Goal: Transaction & Acquisition: Download file/media

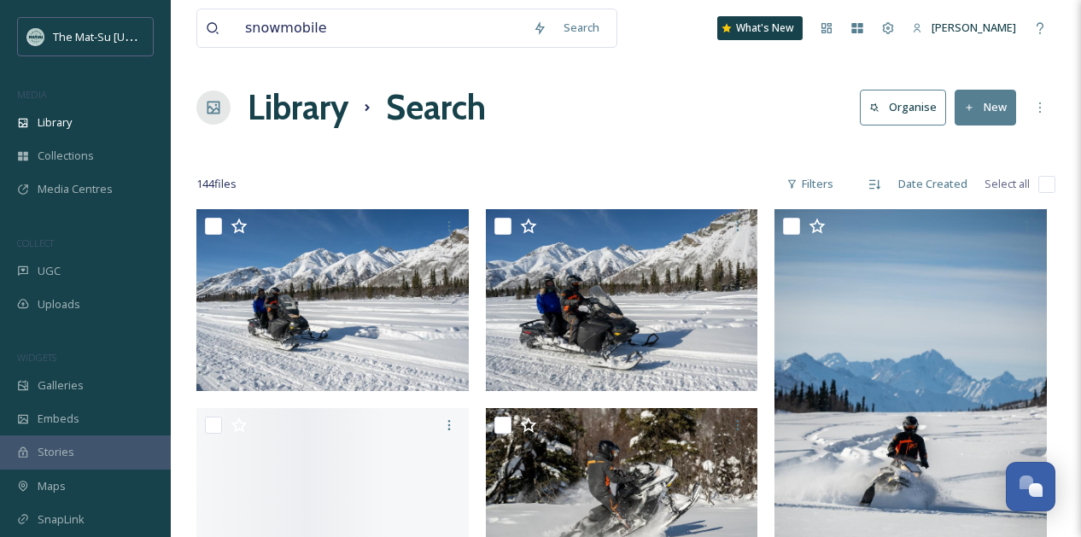
scroll to position [125, 0]
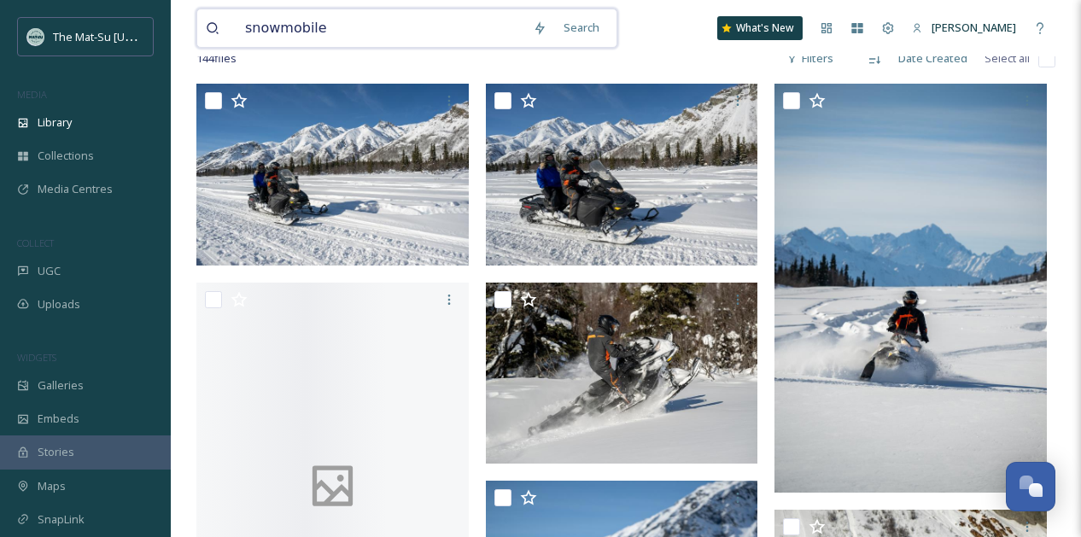
click at [351, 31] on input "snowmobile" at bounding box center [380, 28] width 288 height 38
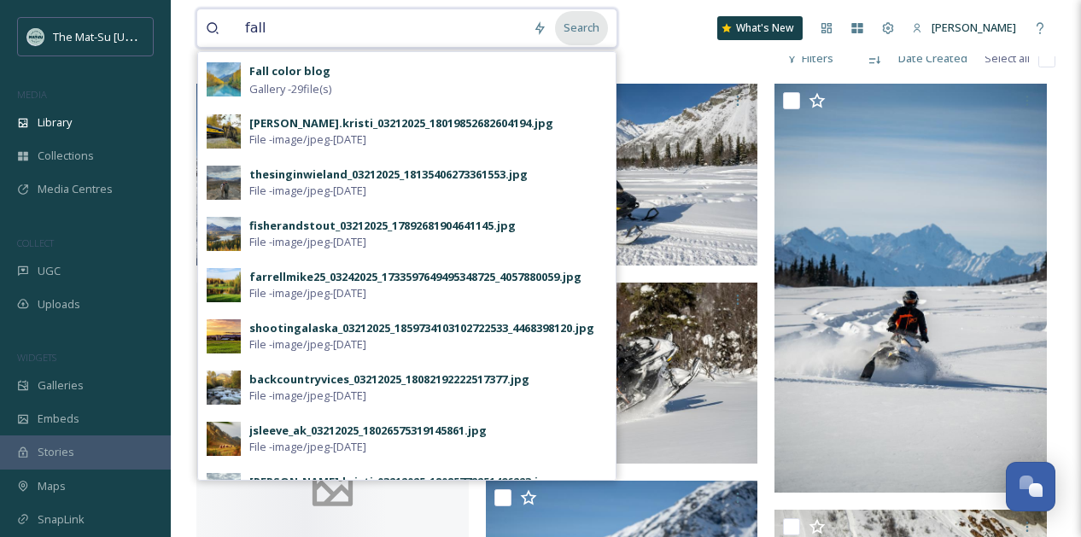
type input "fall"
click at [584, 26] on div "Search" at bounding box center [581, 27] width 53 height 33
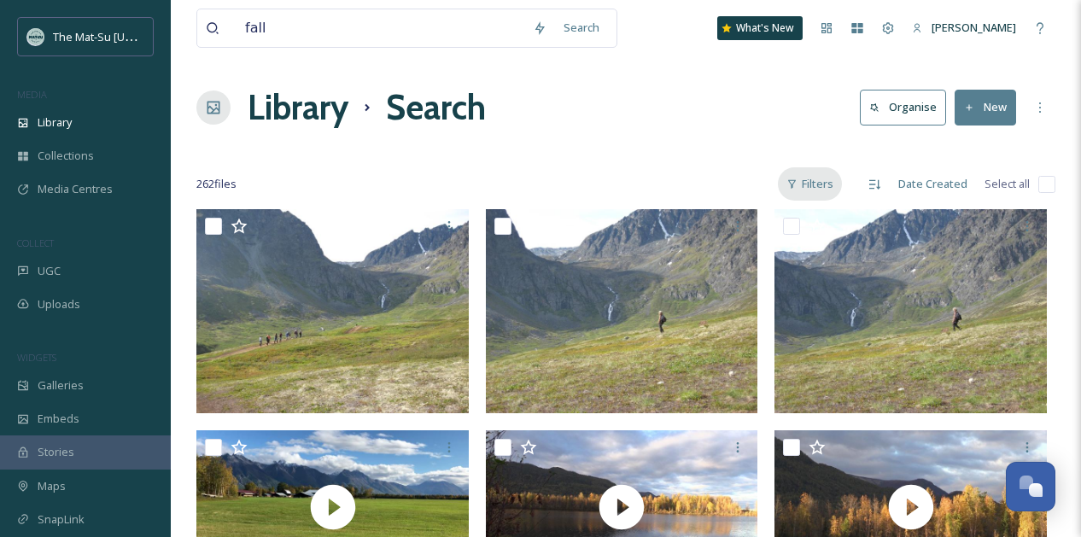
click at [828, 184] on div "Filters" at bounding box center [810, 183] width 64 height 33
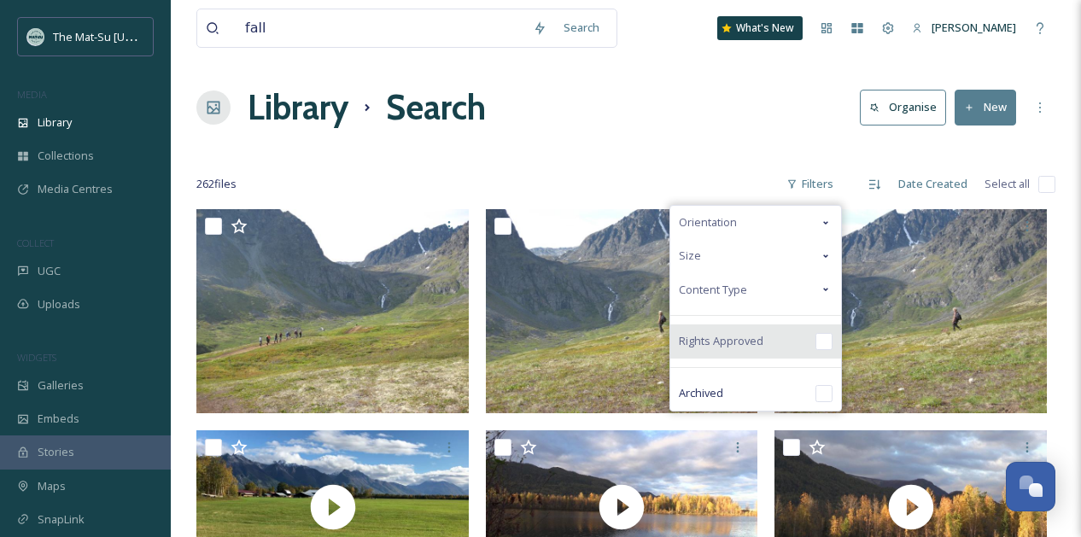
click at [829, 340] on input "checkbox" at bounding box center [823, 341] width 17 height 17
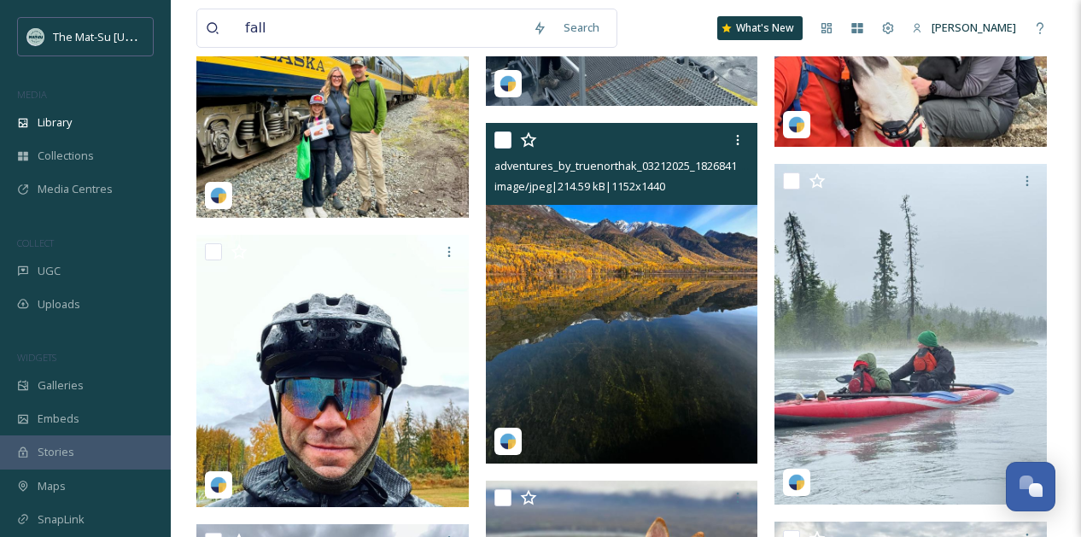
scroll to position [5836, 0]
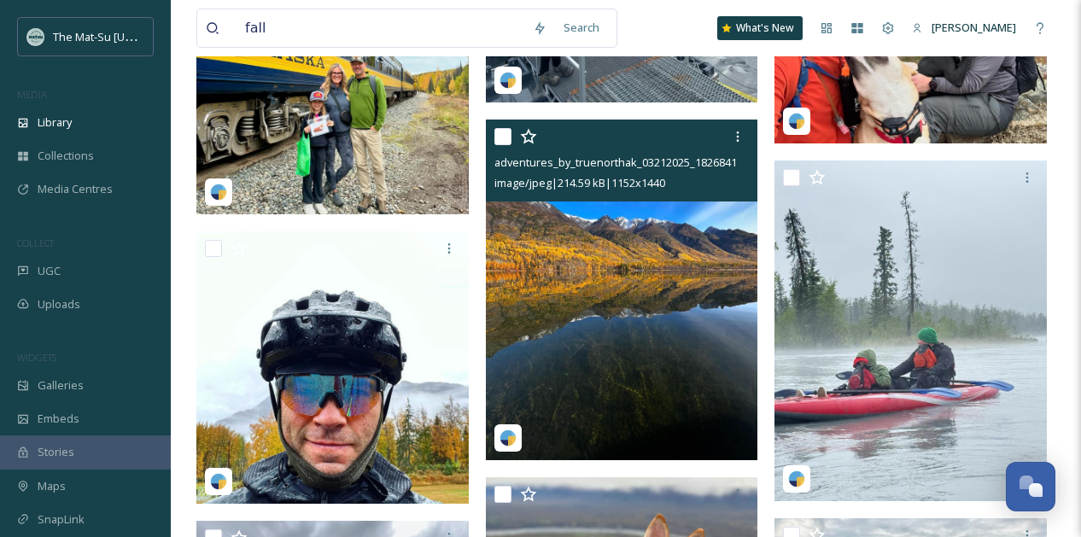
click at [600, 285] on img at bounding box center [622, 289] width 272 height 341
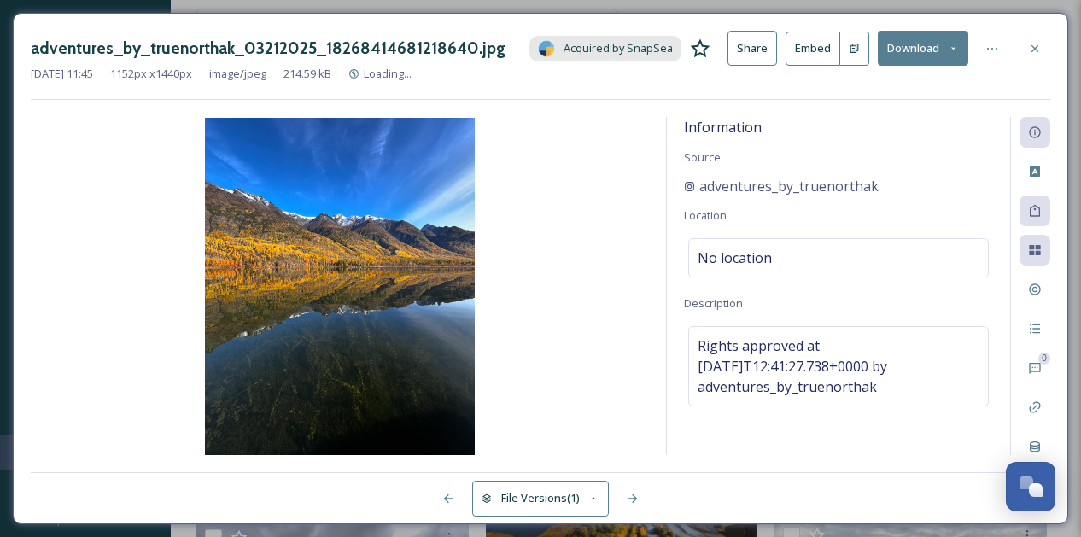
click at [906, 42] on button "Download" at bounding box center [922, 48] width 90 height 35
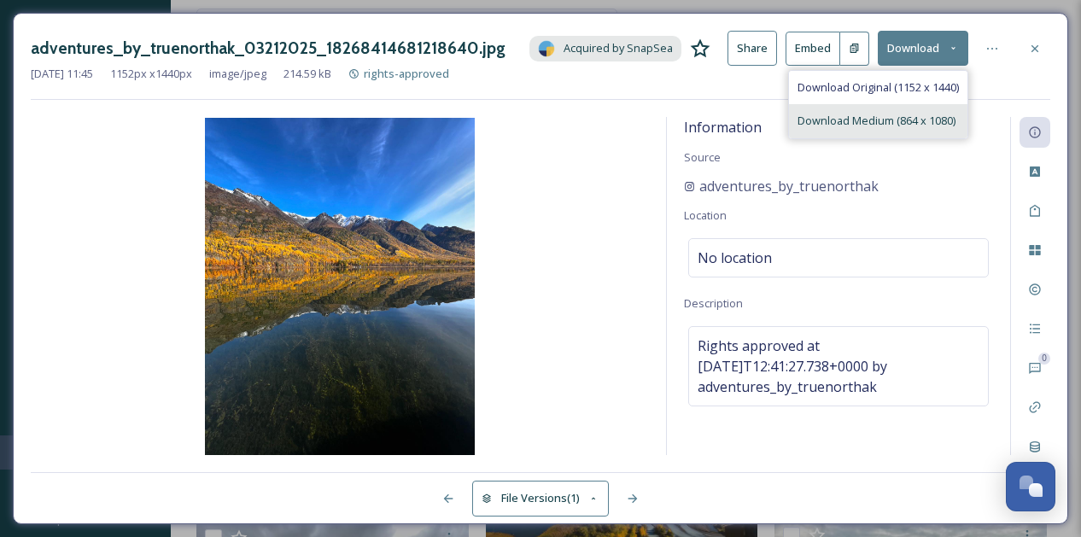
click at [835, 119] on span "Download Medium (864 x 1080)" at bounding box center [876, 121] width 158 height 16
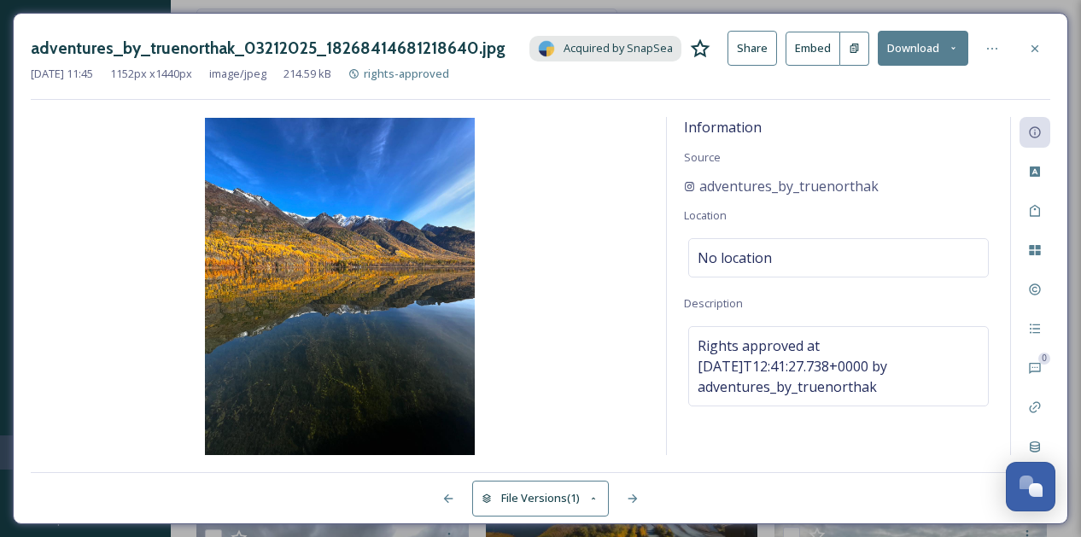
click at [625, 353] on img at bounding box center [340, 286] width 618 height 337
